Goal: Information Seeking & Learning: Learn about a topic

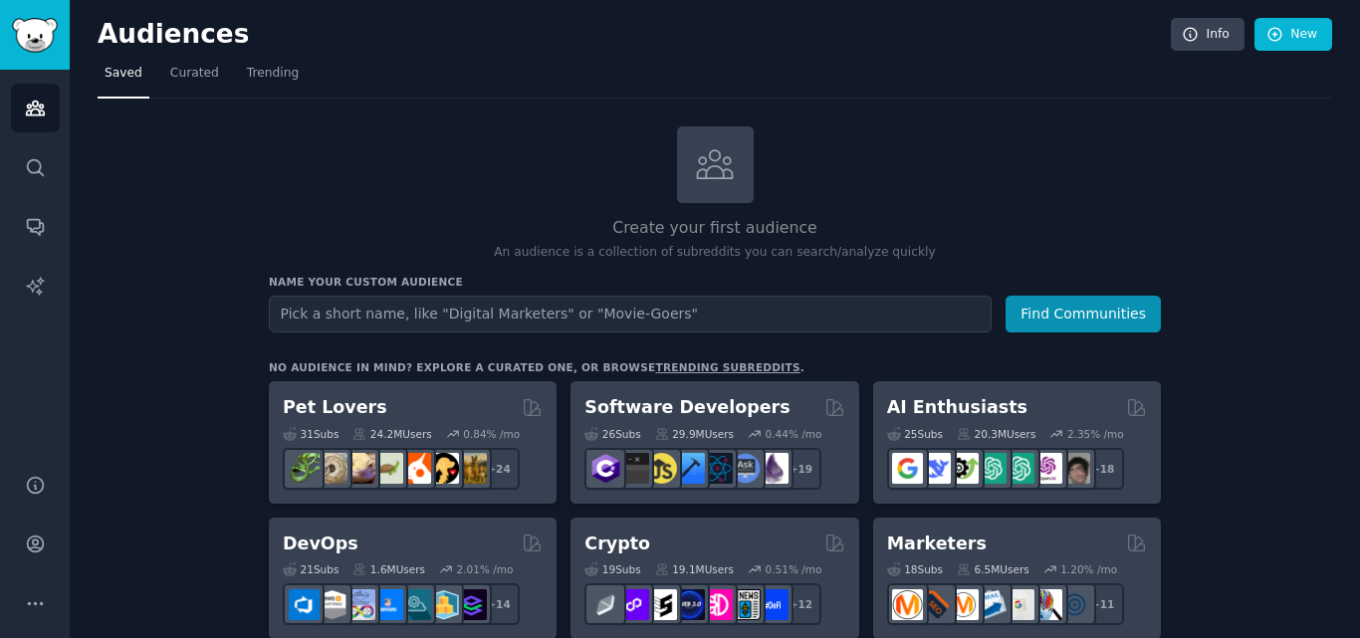
click at [517, 322] on input "text" at bounding box center [630, 314] width 723 height 37
type input "visa"
click at [1005, 296] on button "Find Communities" at bounding box center [1082, 314] width 155 height 37
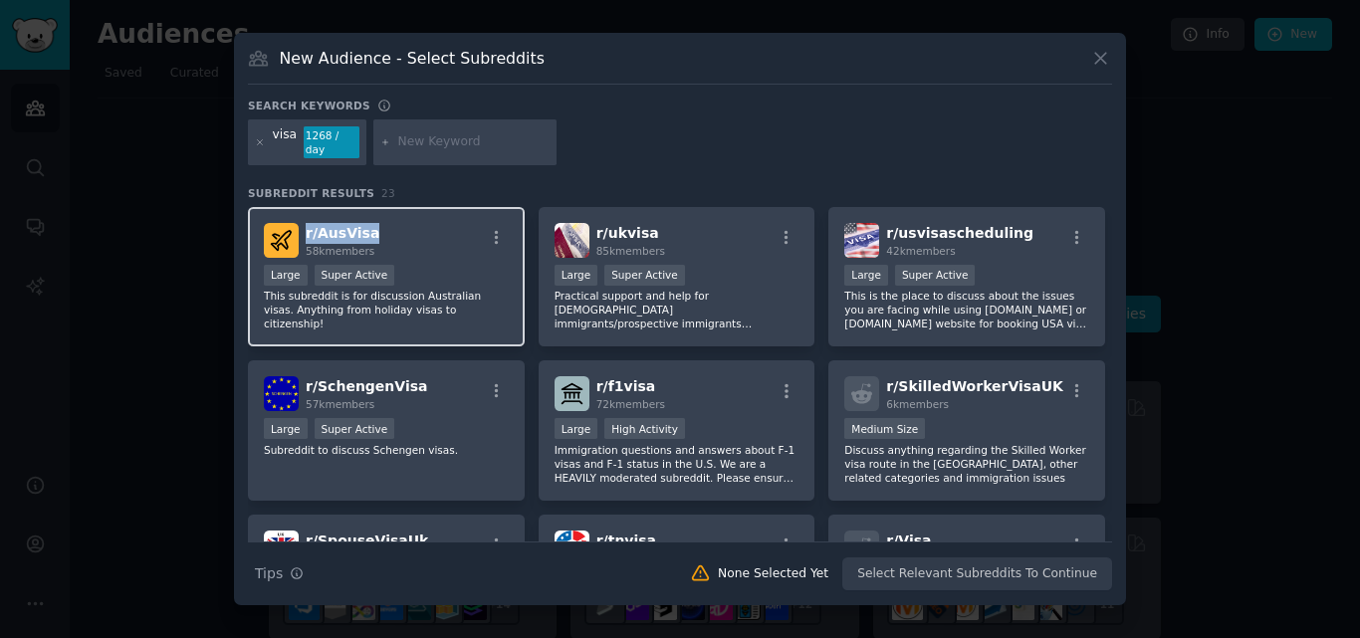
drag, startPoint x: 384, startPoint y: 224, endPoint x: 305, endPoint y: 230, distance: 79.9
click at [305, 230] on div "r/ AusVisa 58k members" at bounding box center [386, 240] width 245 height 35
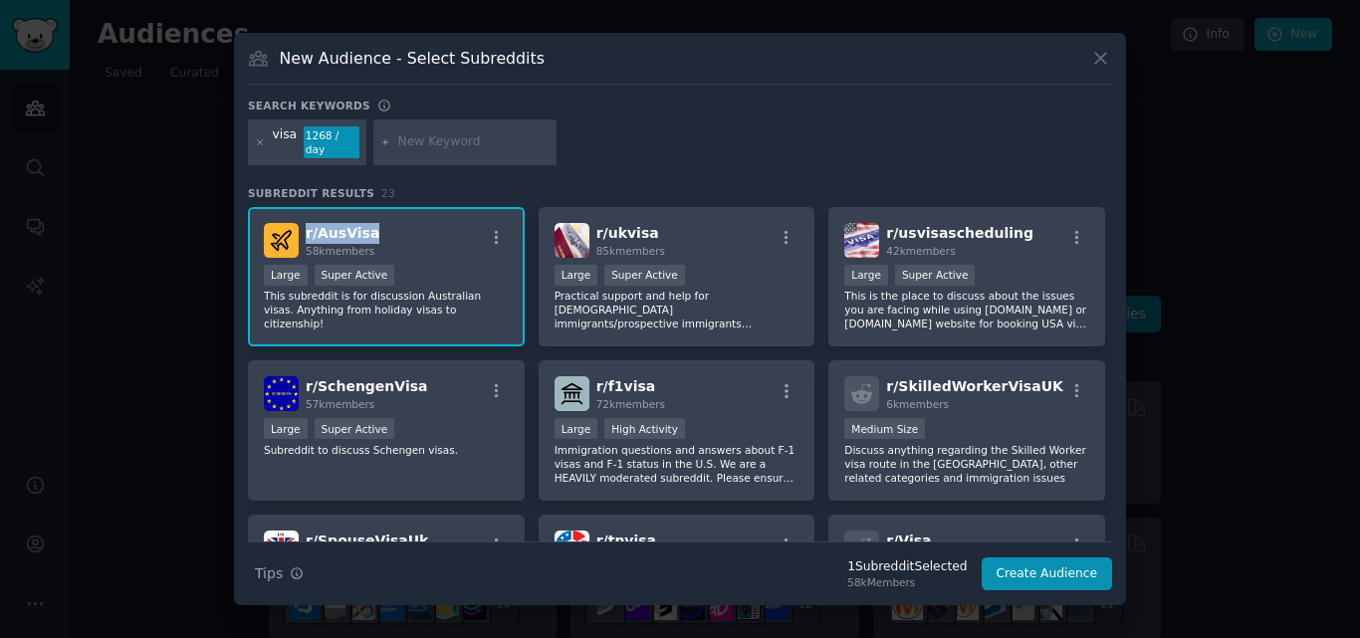
copy span "r/ AusVisa"
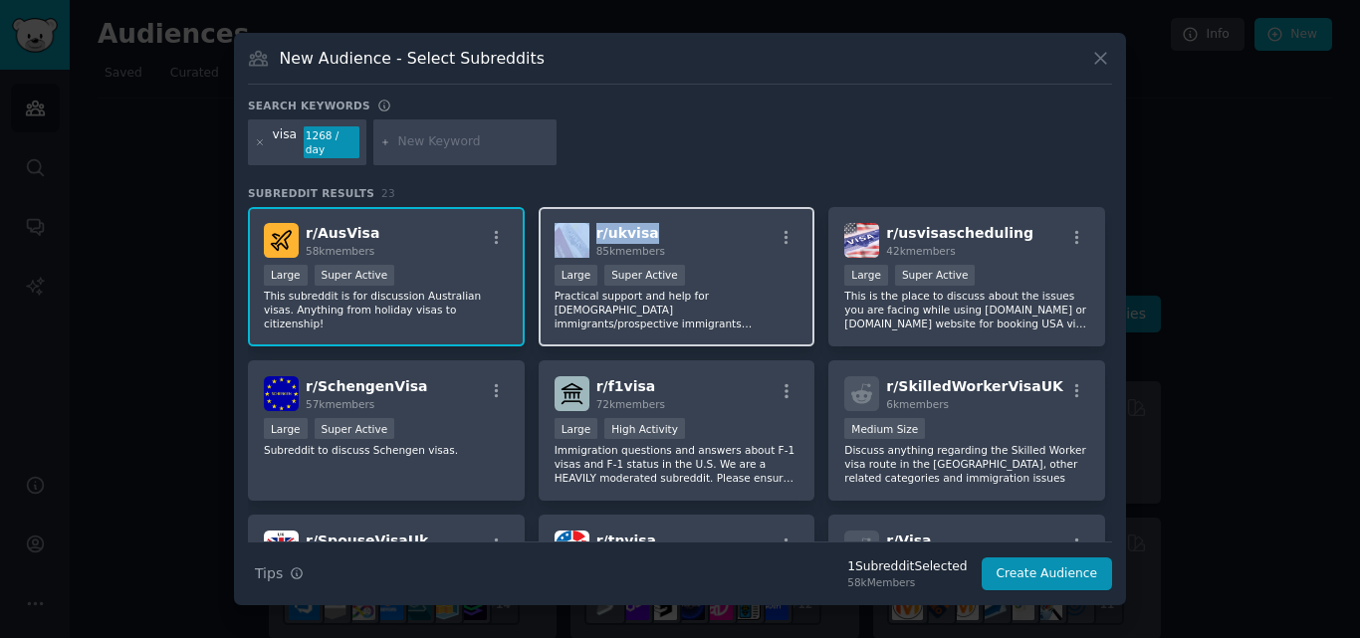
drag, startPoint x: 672, startPoint y: 223, endPoint x: 582, endPoint y: 224, distance: 89.6
click at [582, 224] on div "r/ ukvisa 85k members" at bounding box center [676, 240] width 245 height 35
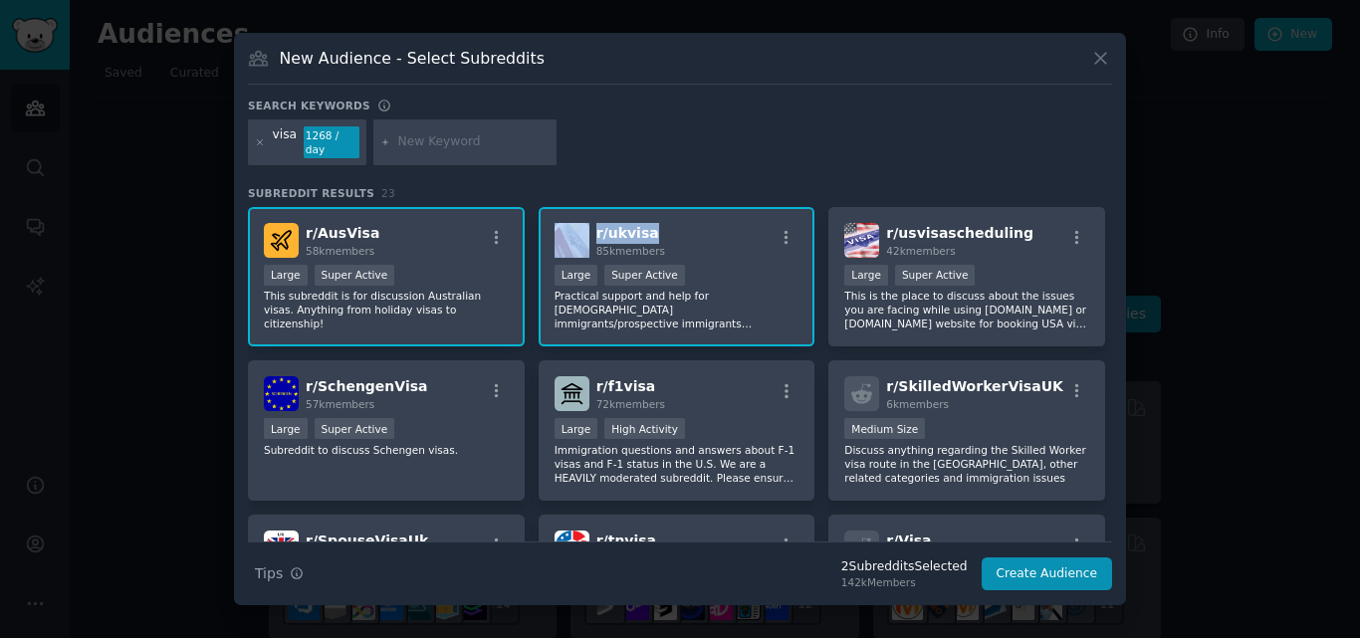
copy div "r/ ukvisa"
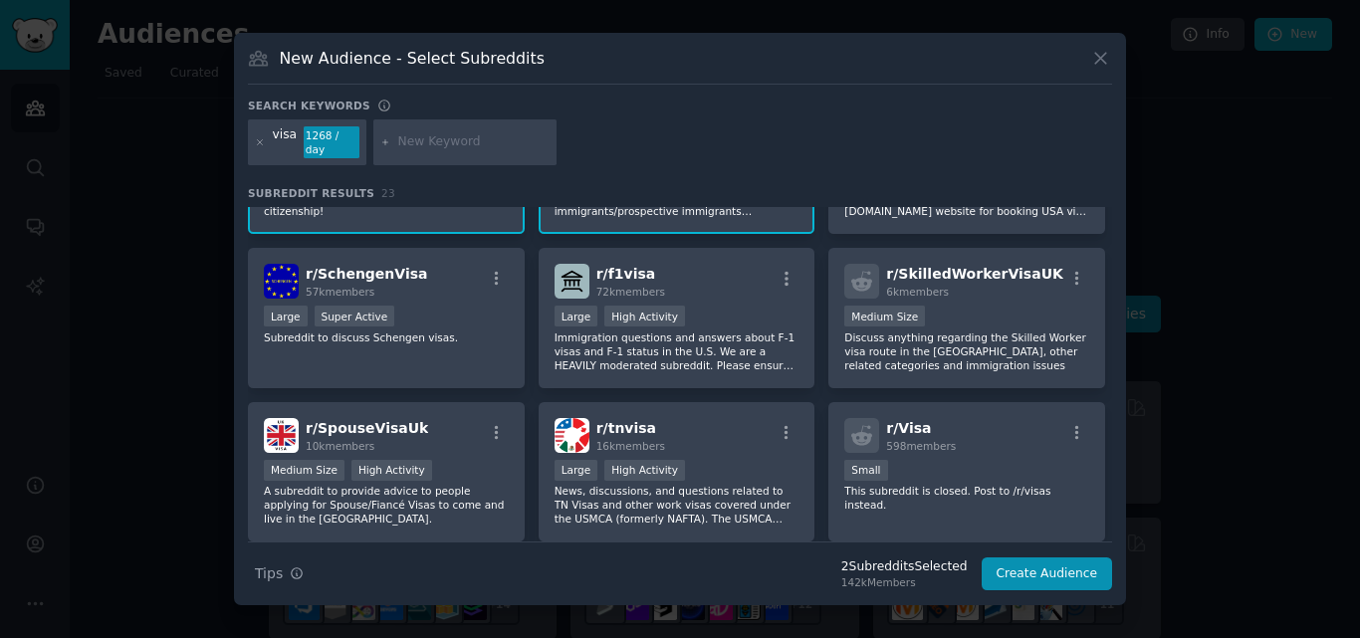
scroll to position [113, 0]
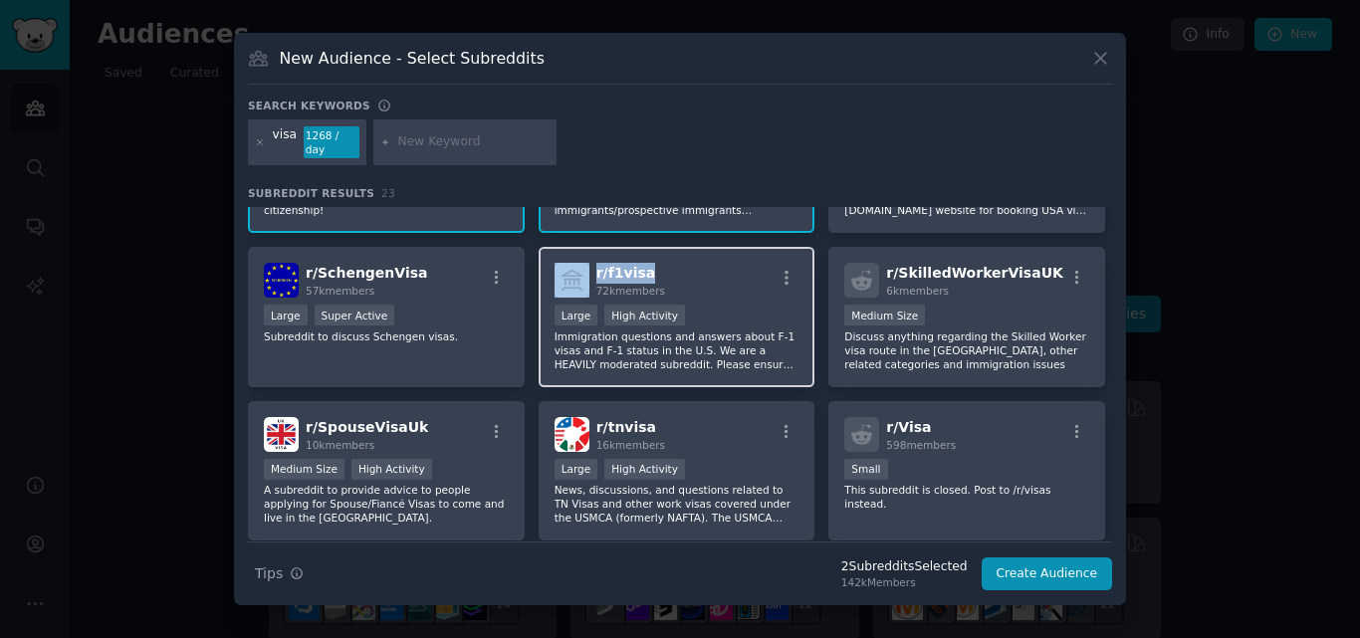
drag, startPoint x: 648, startPoint y: 266, endPoint x: 588, endPoint y: 266, distance: 59.7
click at [588, 266] on div "r/ f1visa 72k members" at bounding box center [676, 280] width 245 height 35
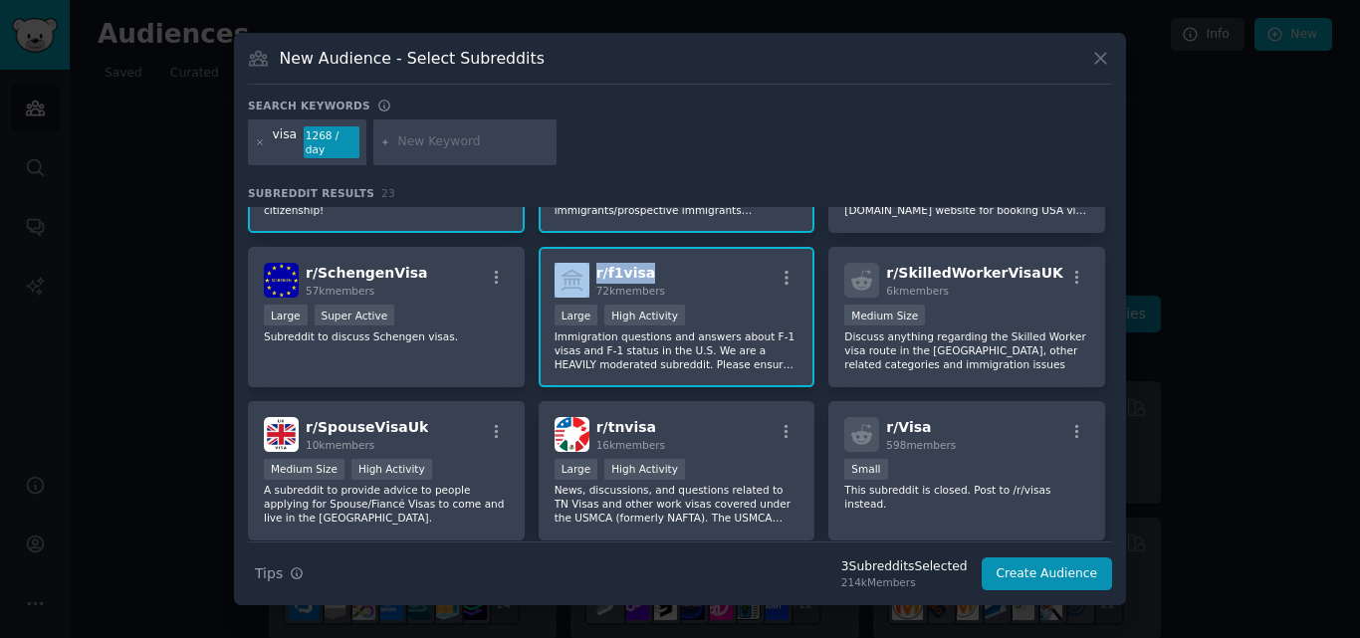
copy div "r/ f1visa"
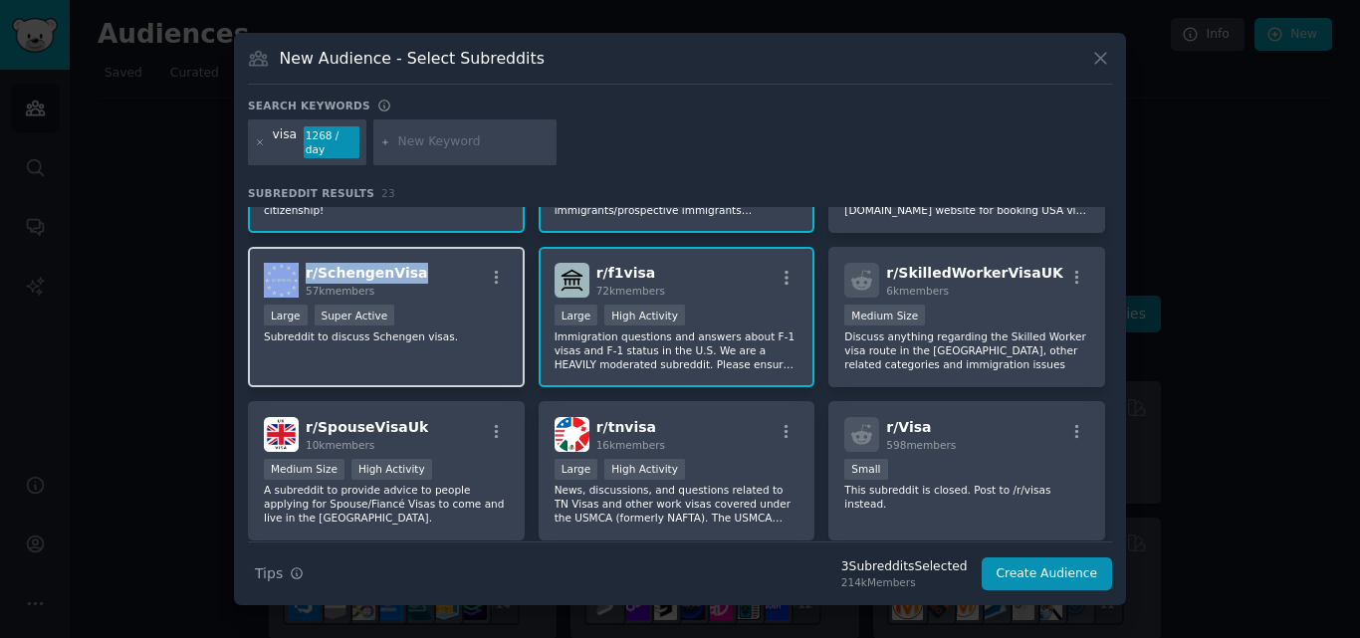
drag, startPoint x: 429, startPoint y: 265, endPoint x: 297, endPoint y: 271, distance: 132.5
click at [297, 271] on div "r/ SchengenVisa 57k members" at bounding box center [386, 280] width 245 height 35
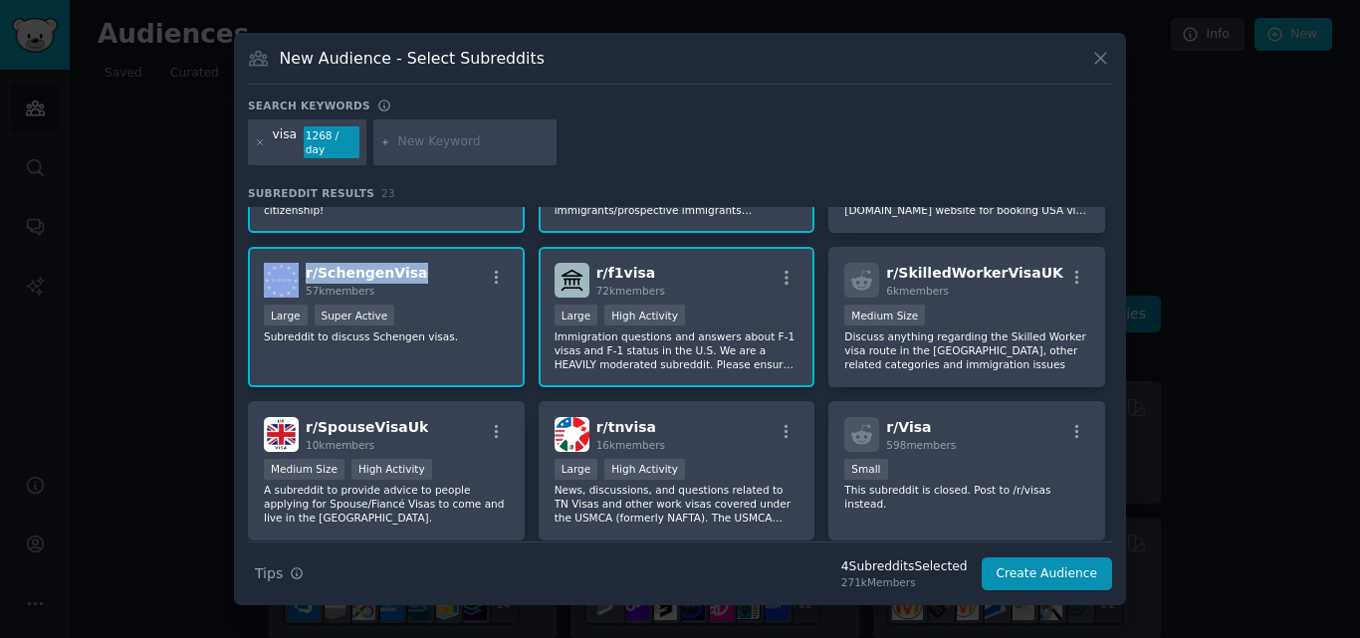
copy div "r/ SchengenVisa"
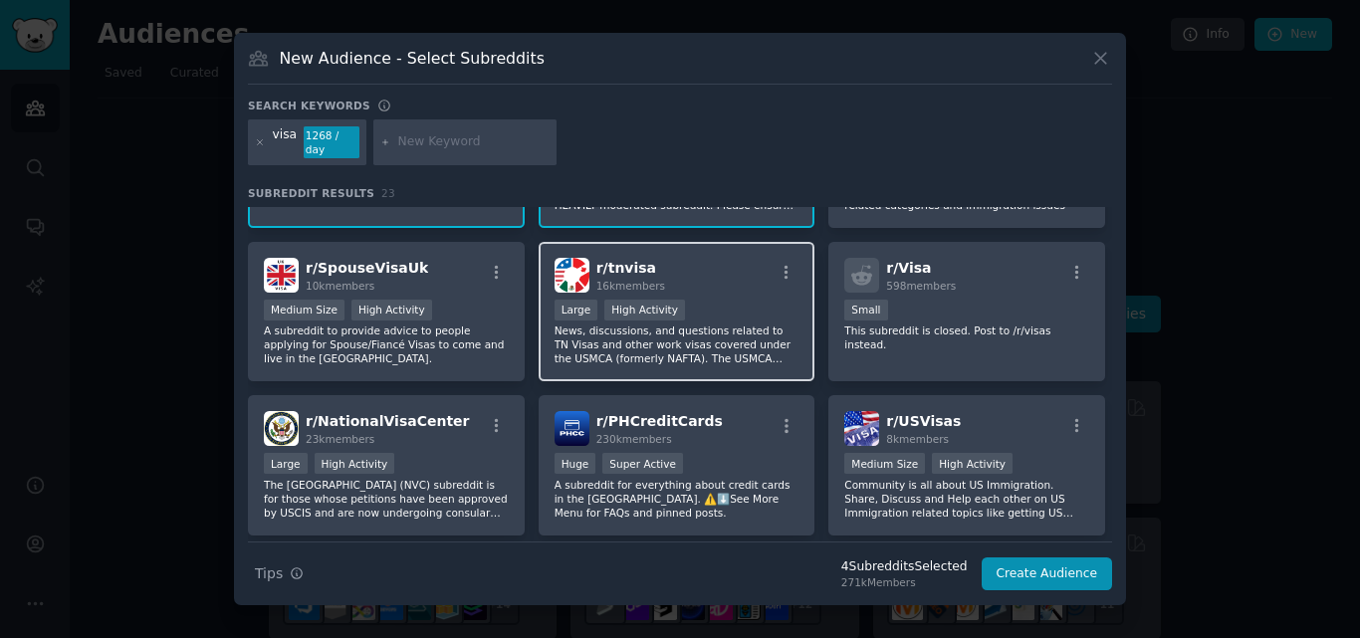
scroll to position [274, 0]
drag, startPoint x: 655, startPoint y: 258, endPoint x: 588, endPoint y: 266, distance: 67.2
click at [588, 266] on div "r/ tnvisa 16k members" at bounding box center [676, 274] width 245 height 35
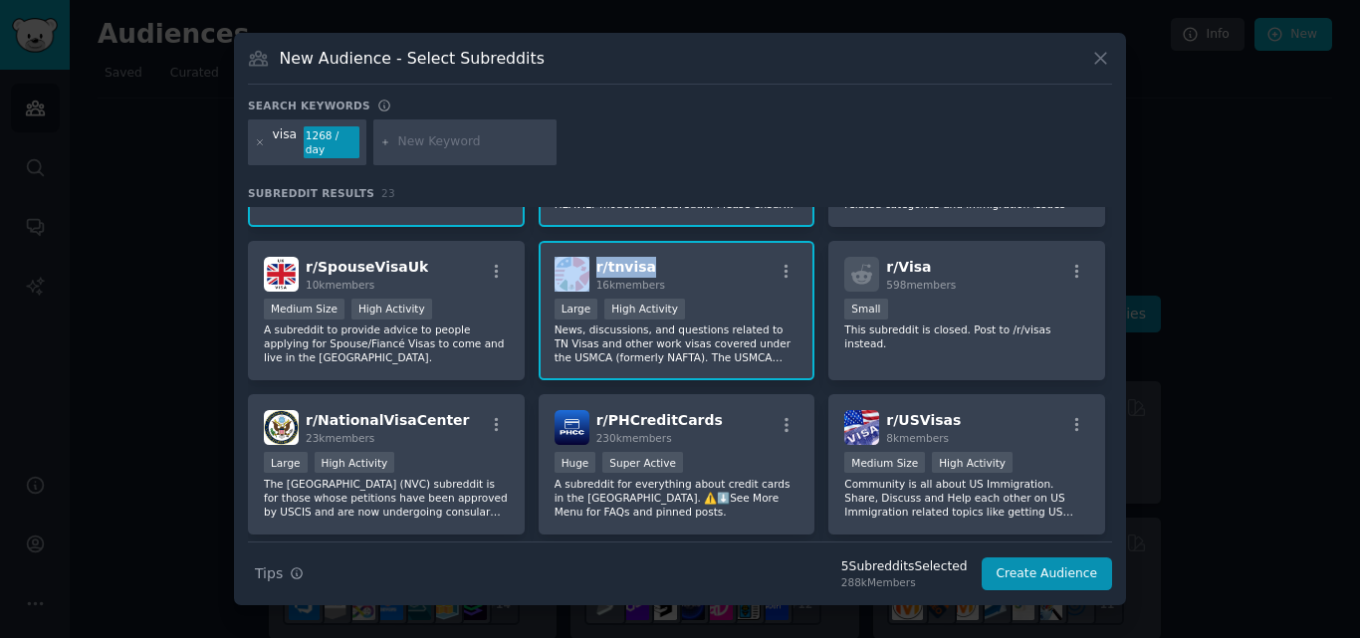
copy div "r/ tnvisa"
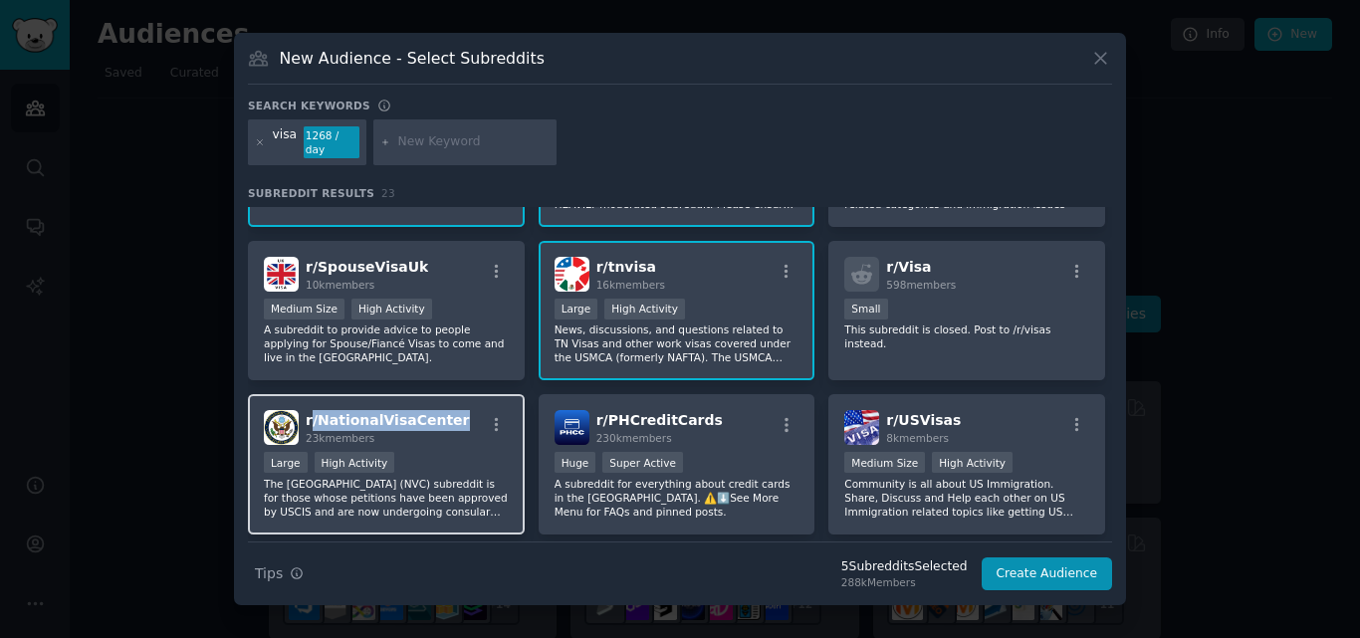
drag, startPoint x: 454, startPoint y: 415, endPoint x: 311, endPoint y: 408, distance: 143.5
click at [311, 410] on div "r/ NationalVisaCenter 23k members" at bounding box center [386, 427] width 245 height 35
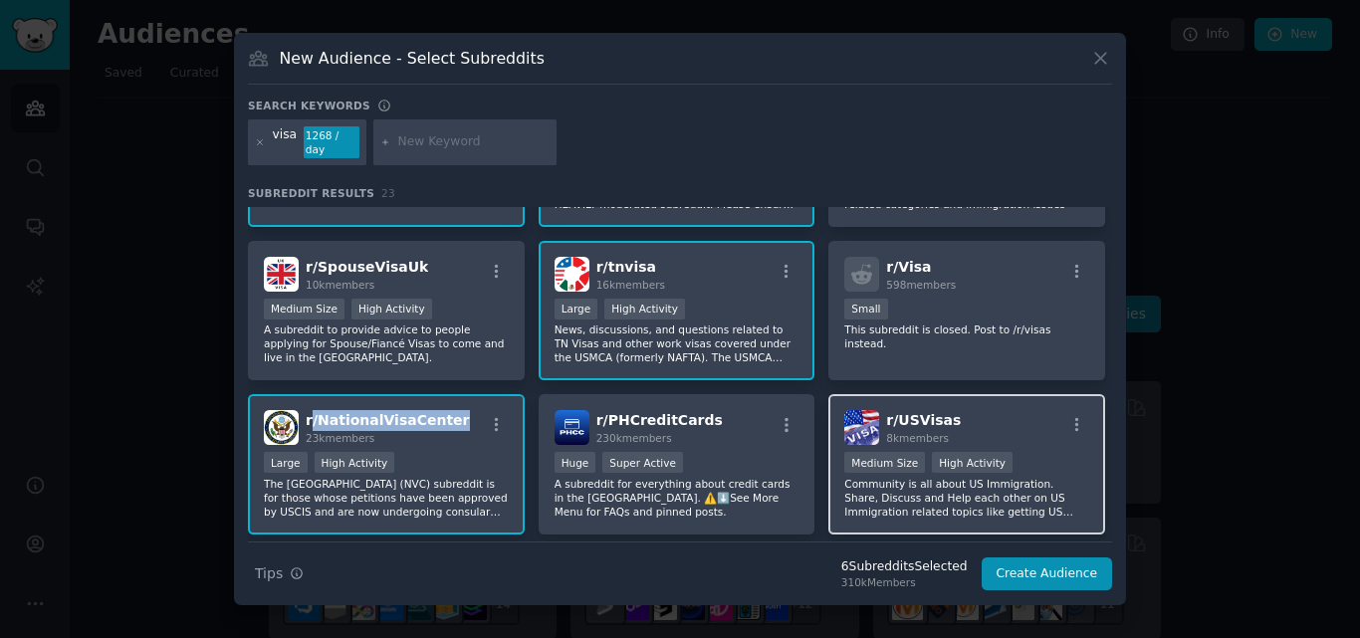
scroll to position [540, 0]
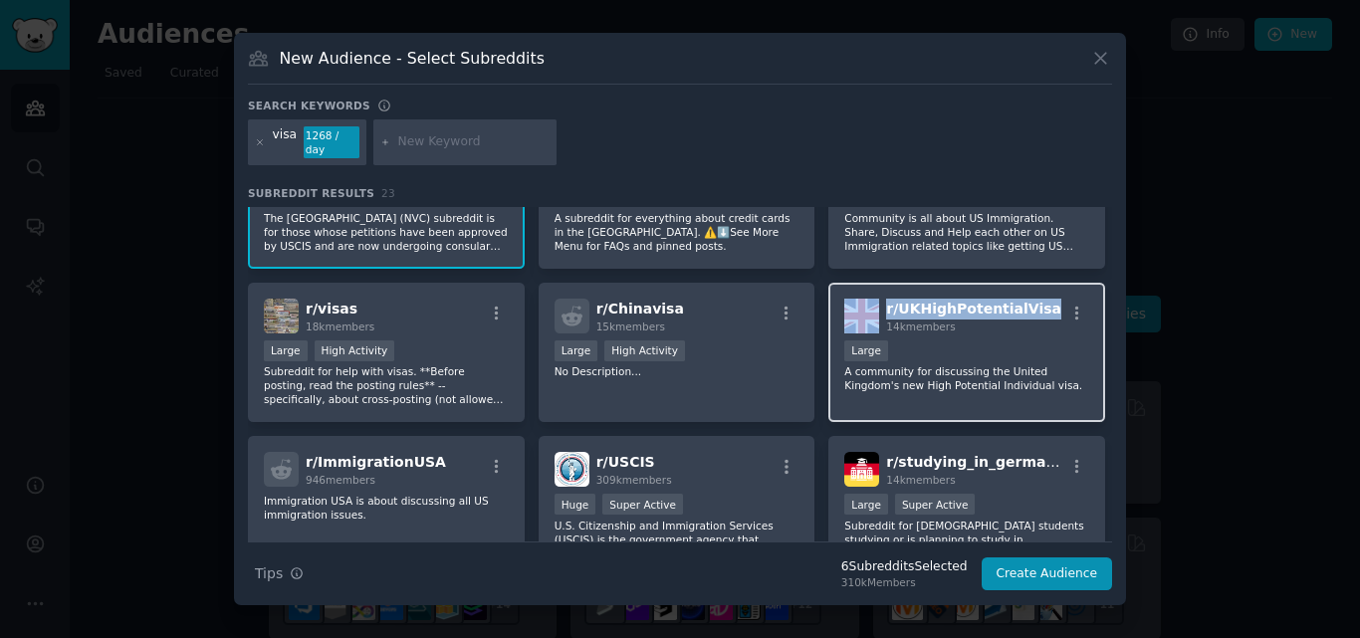
drag, startPoint x: 1036, startPoint y: 299, endPoint x: 868, endPoint y: 304, distance: 168.3
click at [868, 304] on div "r/ UKHighPotentialVisa 14k members" at bounding box center [966, 316] width 245 height 35
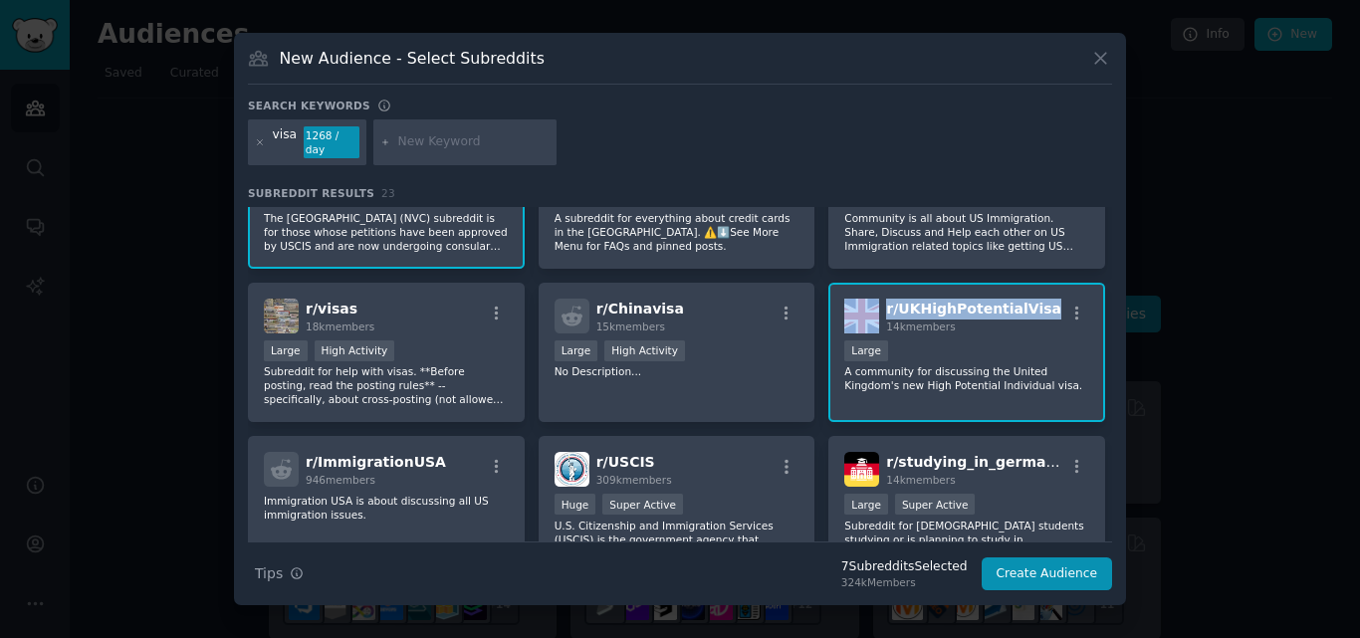
copy div "r/ UKHighPotentialVisa"
click at [1102, 60] on icon at bounding box center [1100, 58] width 21 height 21
